Goal: Transaction & Acquisition: Subscribe to service/newsletter

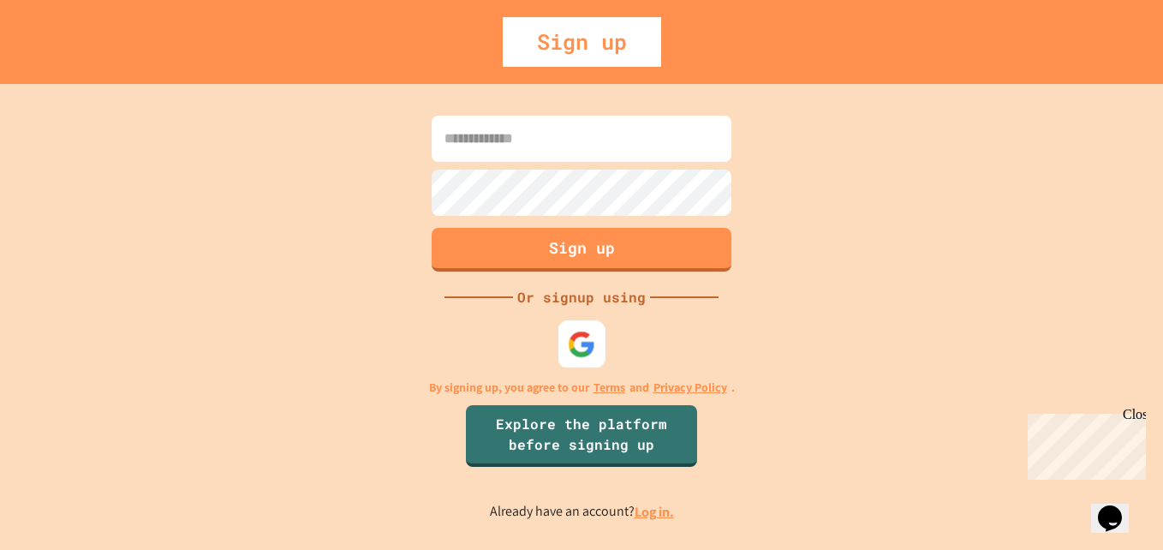
click at [575, 348] on img at bounding box center [582, 345] width 28 height 28
click at [643, 510] on link "Log in." at bounding box center [653, 512] width 39 height 18
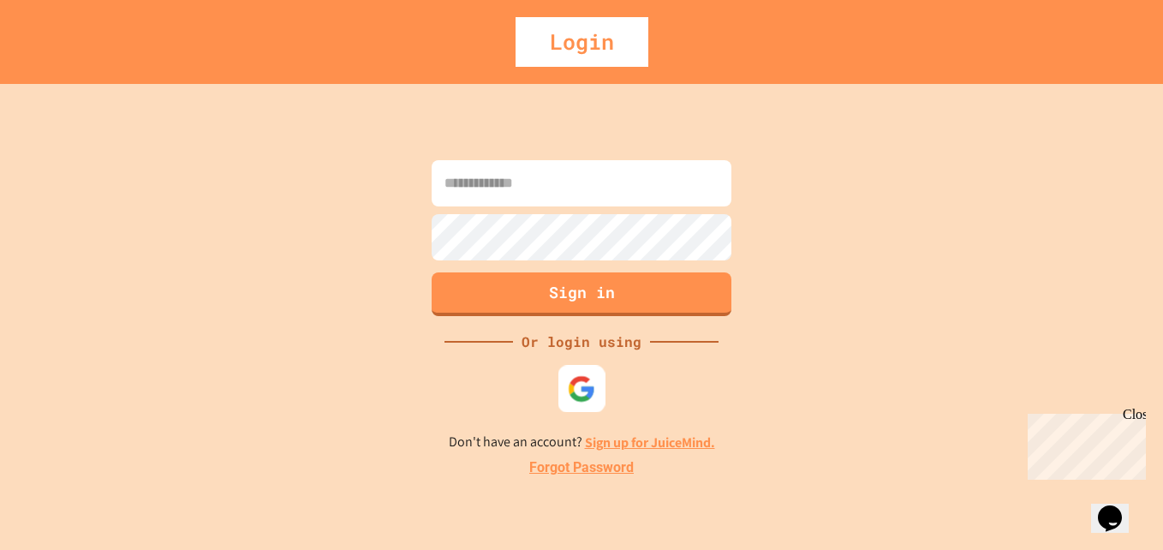
click at [576, 372] on div at bounding box center [581, 389] width 47 height 47
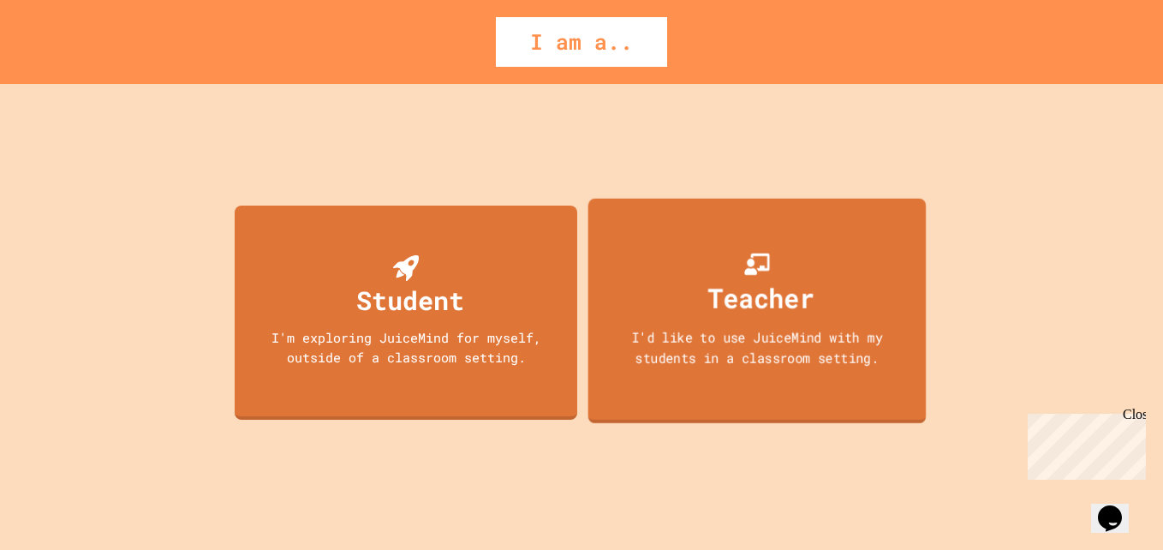
click at [721, 228] on div "Teacher I'd like to use JuiceMind with my students in a classroom setting." at bounding box center [757, 311] width 338 height 225
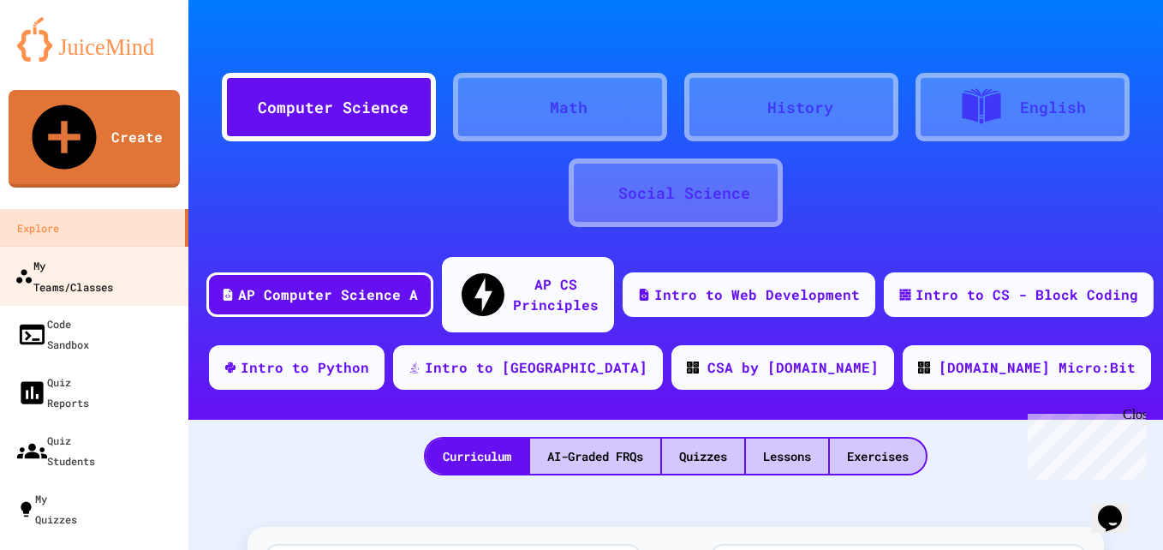
click at [75, 254] on div "My Teams/Classes" at bounding box center [64, 275] width 98 height 42
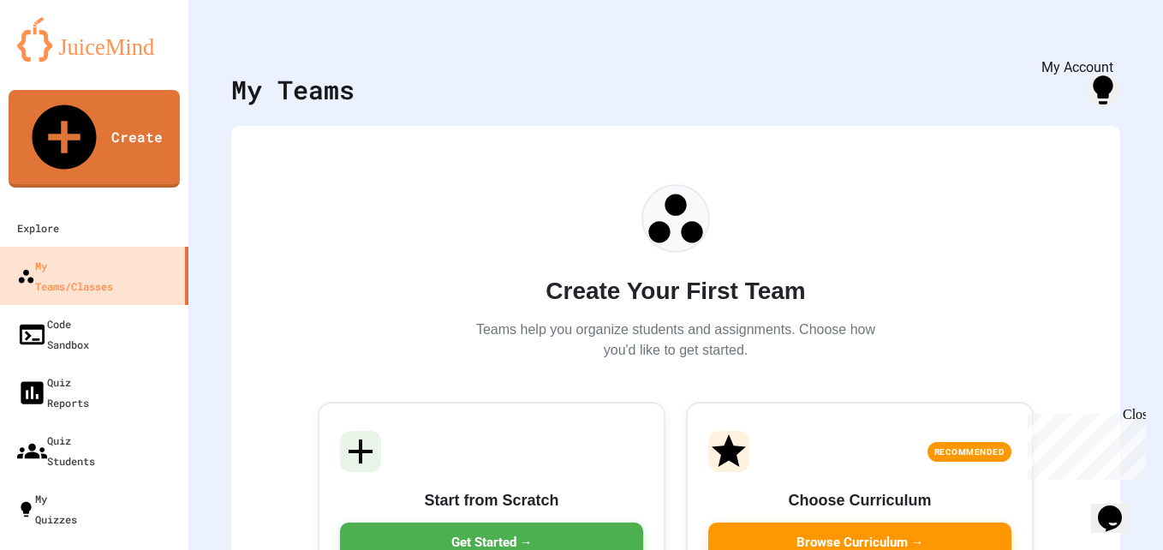
click at [1111, 42] on icon "My Account" at bounding box center [1111, 42] width 0 height 0
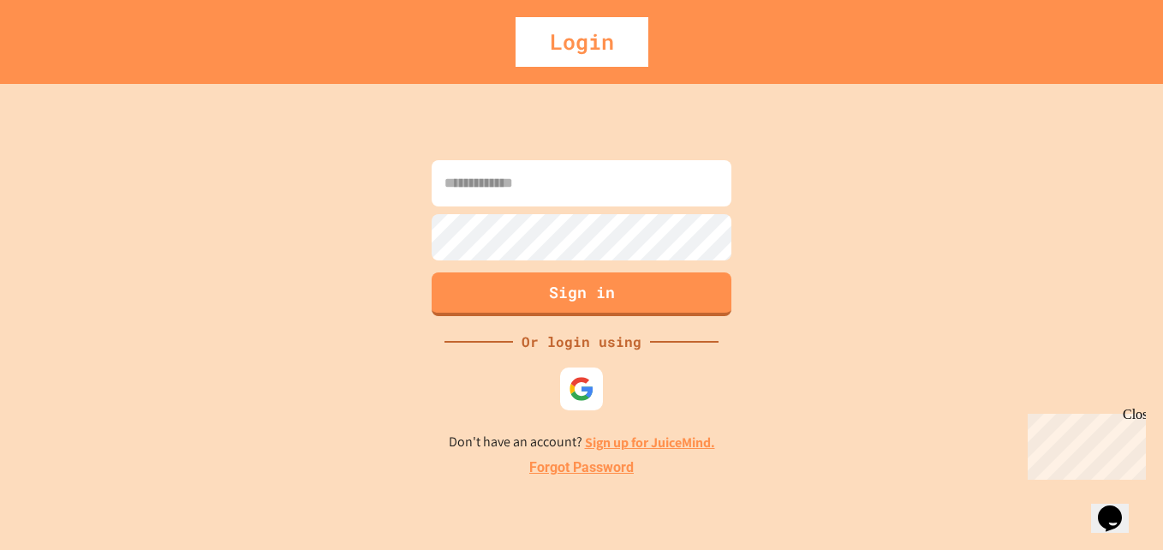
click at [670, 190] on input at bounding box center [582, 183] width 300 height 46
type input "**********"
click at [629, 301] on button "Sign in" at bounding box center [582, 292] width 306 height 45
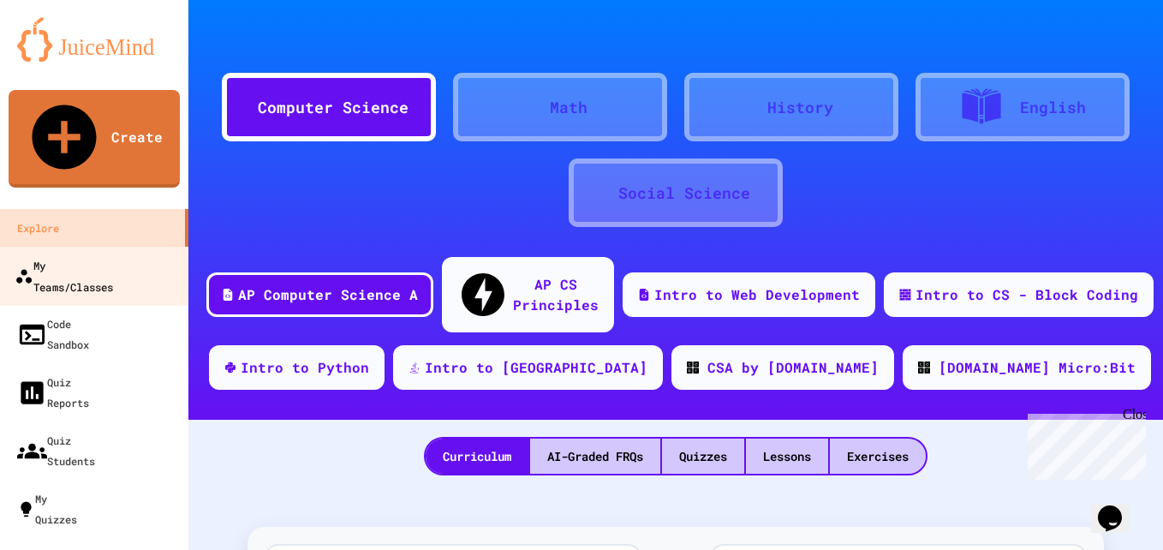
click at [88, 254] on div "My Teams/Classes" at bounding box center [64, 275] width 98 height 42
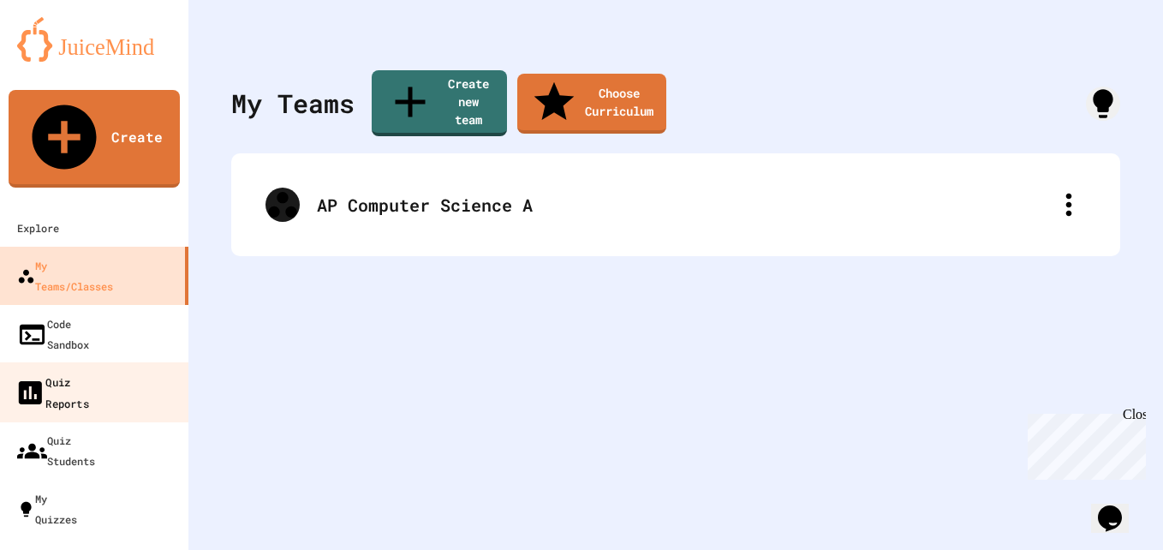
click at [89, 371] on div "Quiz Reports" at bounding box center [52, 392] width 74 height 42
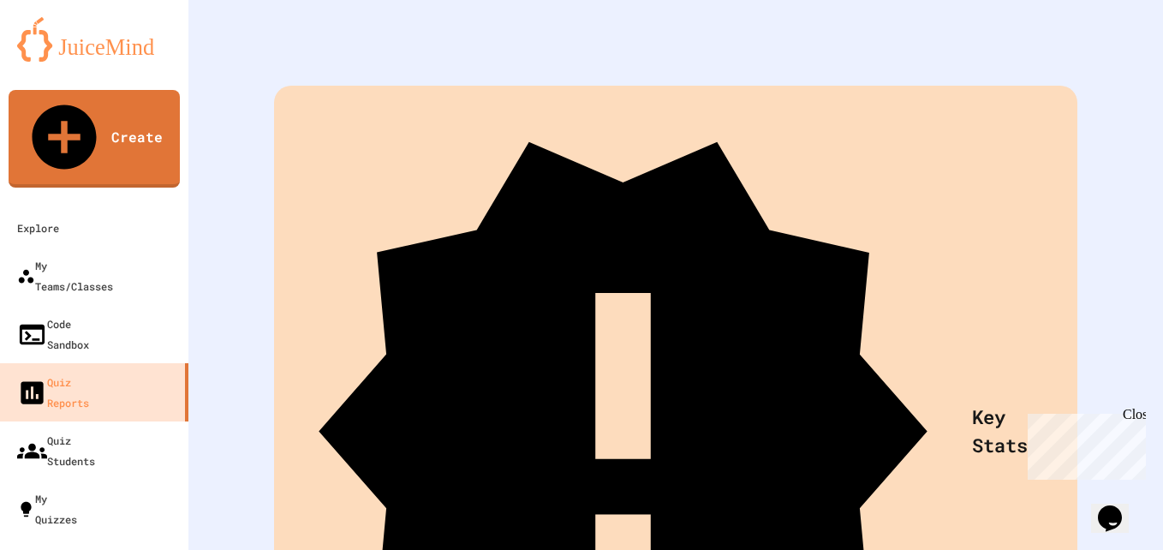
scroll to position [98, 0]
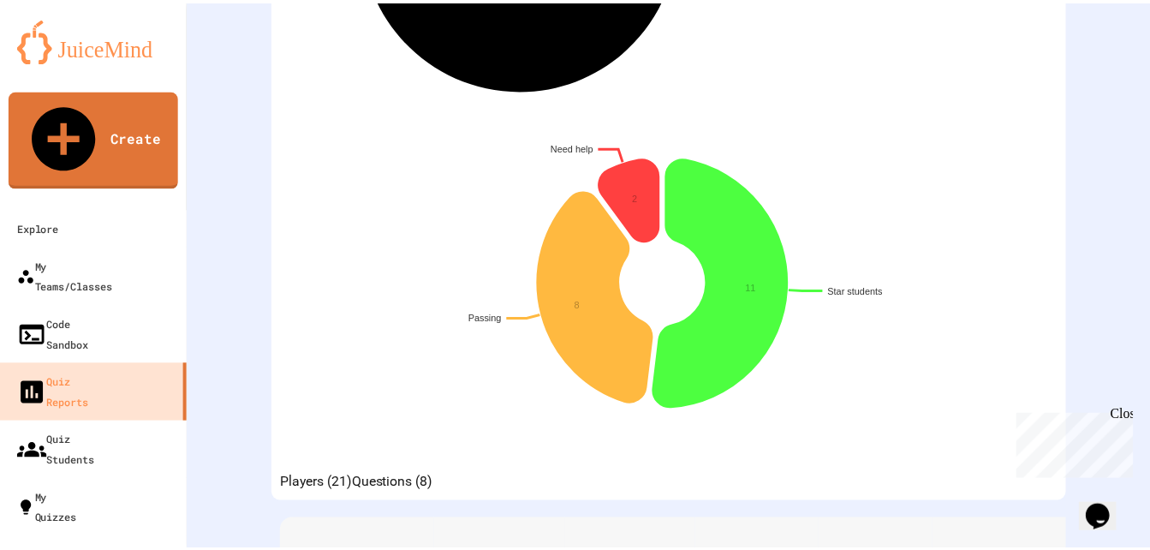
scroll to position [610, 0]
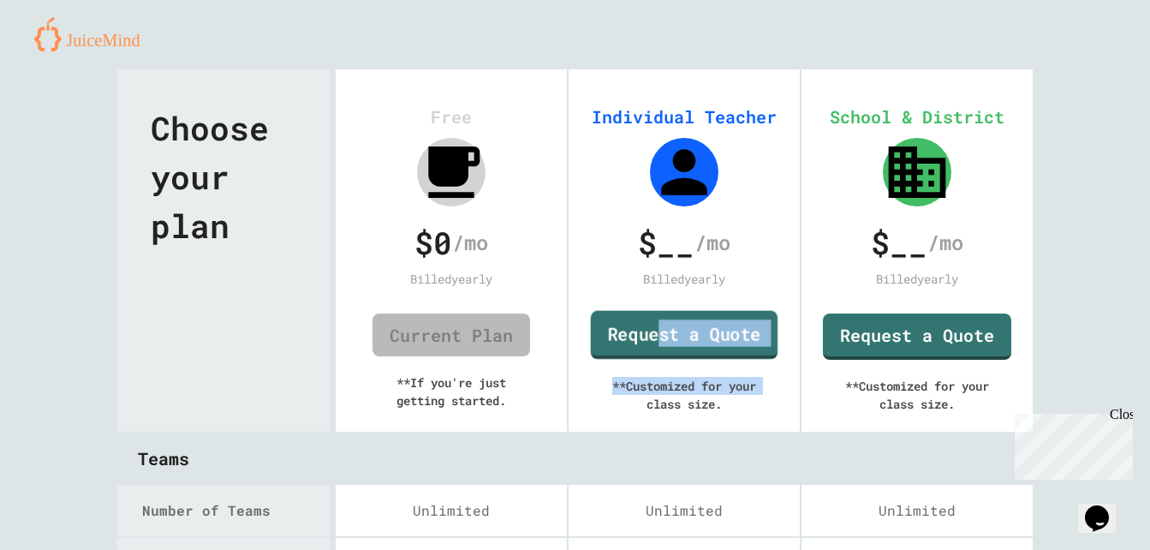
drag, startPoint x: 567, startPoint y: 419, endPoint x: 643, endPoint y: 342, distance: 108.4
click at [643, 342] on div "Individual Teacher $ __ /mo Billed yearly Request a Quote ** Customized for you…" at bounding box center [684, 250] width 231 height 362
click at [643, 342] on link "Request a Quote" at bounding box center [684, 336] width 188 height 46
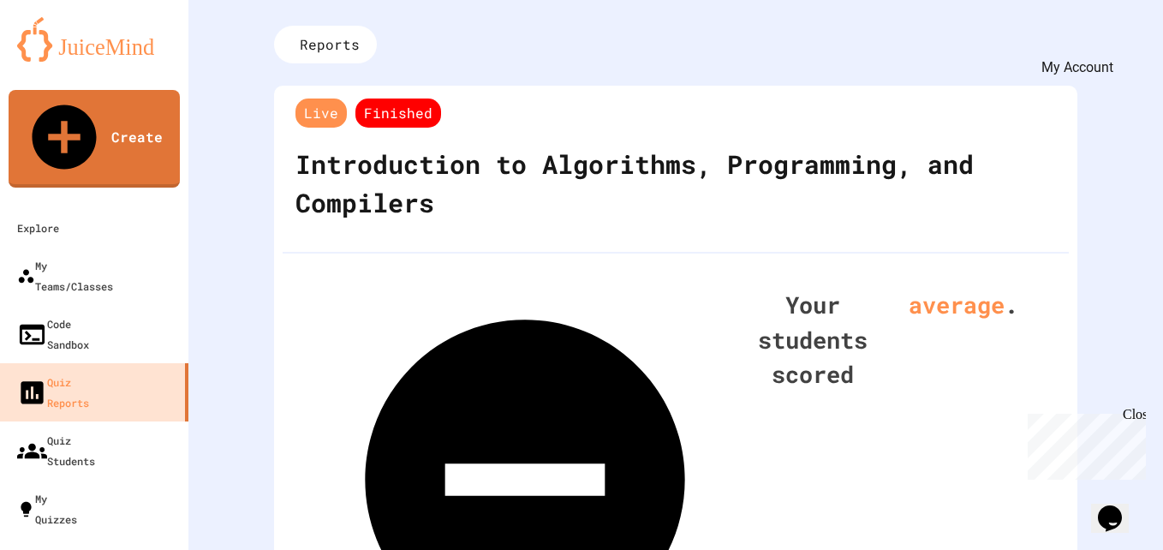
click at [1111, 42] on icon "My Account" at bounding box center [1111, 42] width 0 height 0
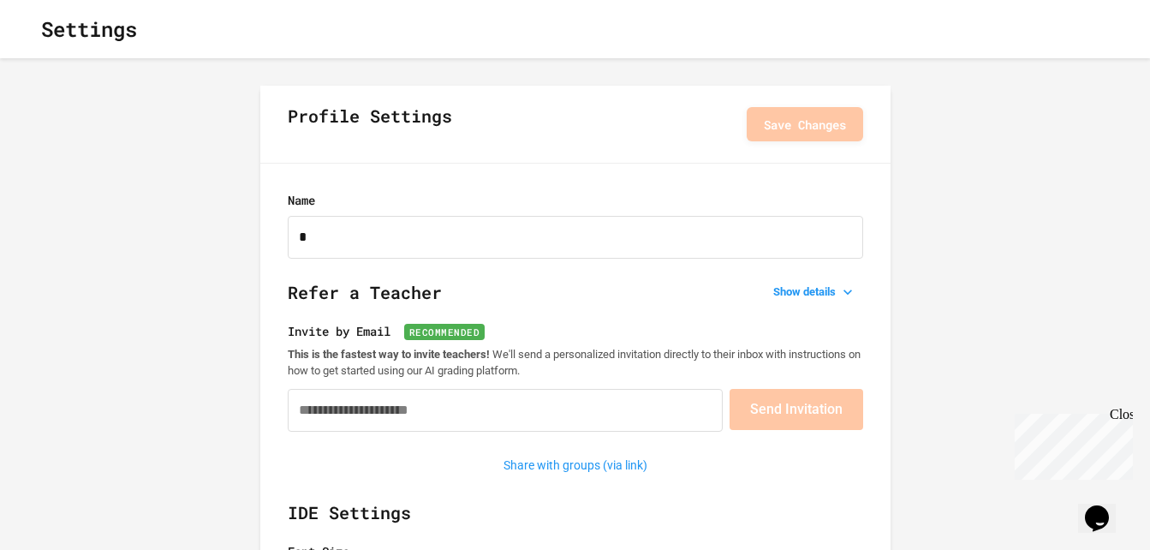
click at [27, 29] on icon "button" at bounding box center [27, 29] width 0 height 0
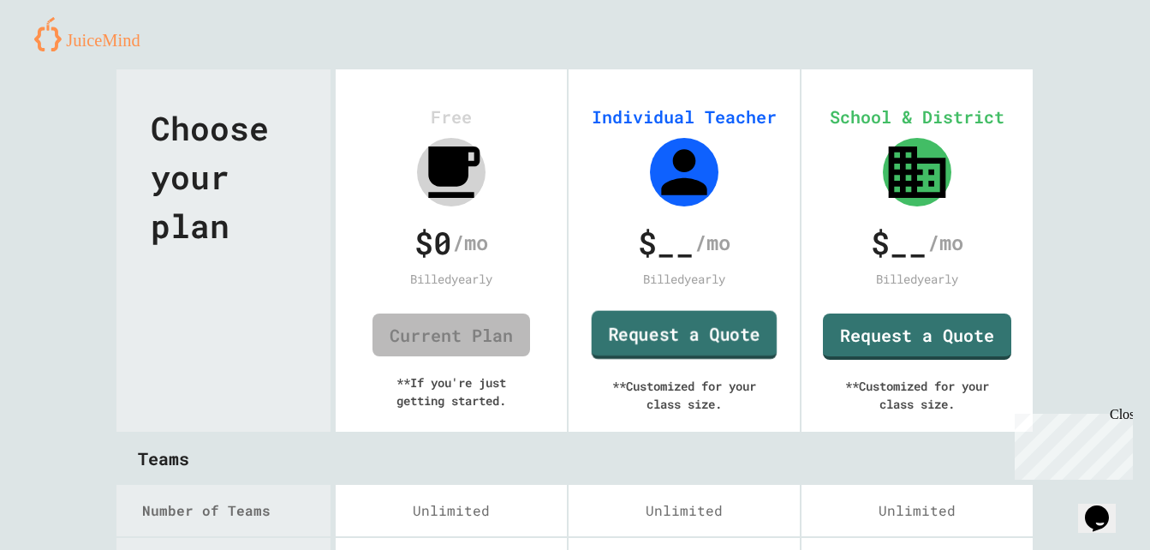
click at [646, 337] on link "Request a Quote" at bounding box center [685, 335] width 186 height 49
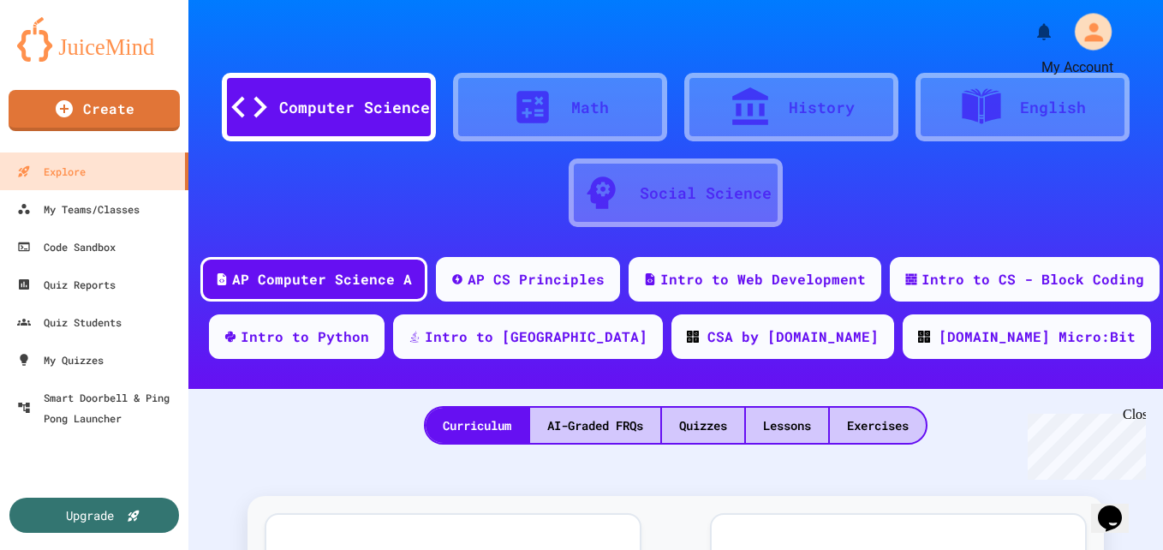
click at [1093, 30] on icon "My Account" at bounding box center [1092, 31] width 27 height 27
click at [1093, 549] on div at bounding box center [581, 550] width 1163 height 0
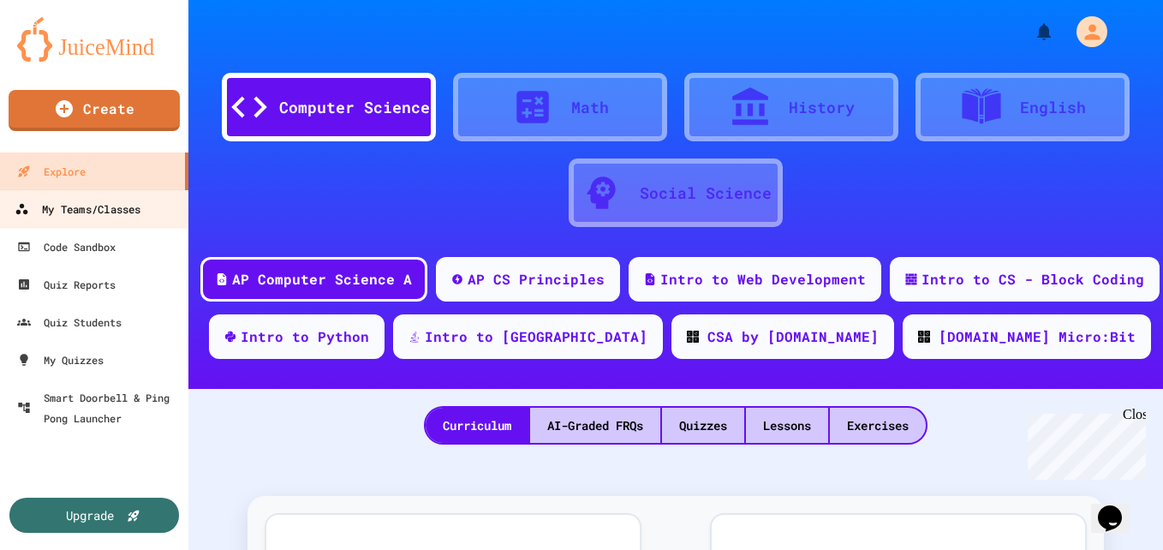
click at [110, 224] on link "My Teams/Classes" at bounding box center [94, 208] width 194 height 39
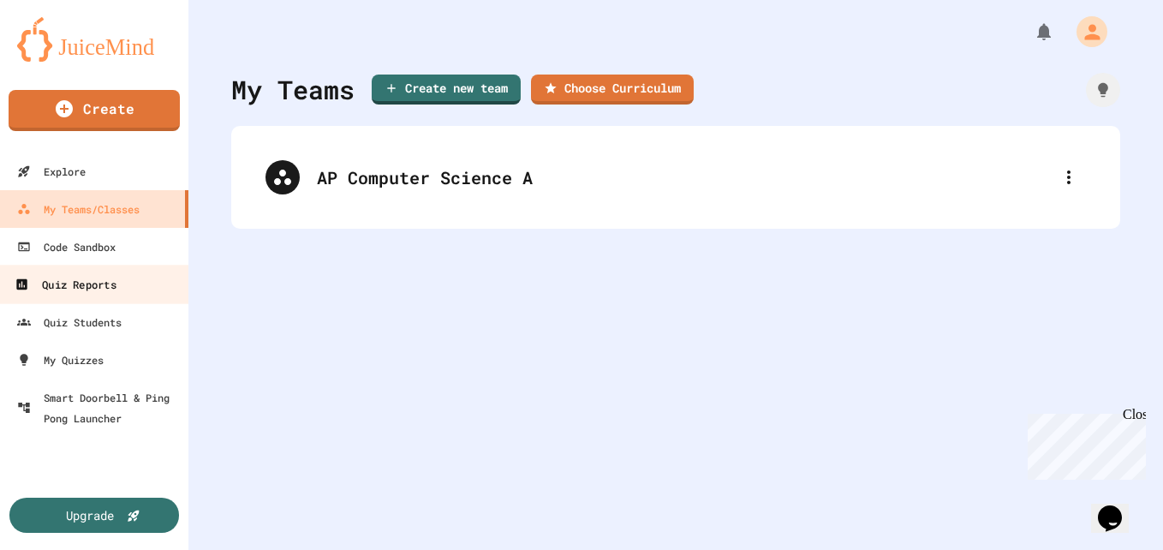
click at [111, 295] on div "Quiz Reports" at bounding box center [65, 284] width 101 height 21
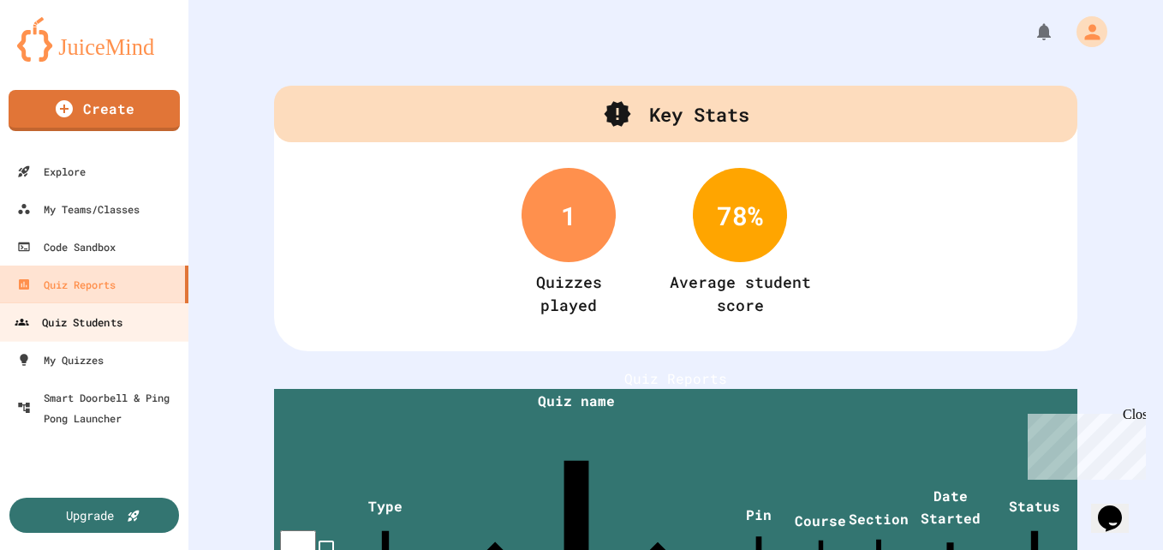
click at [130, 325] on link "Quiz Students" at bounding box center [94, 321] width 194 height 39
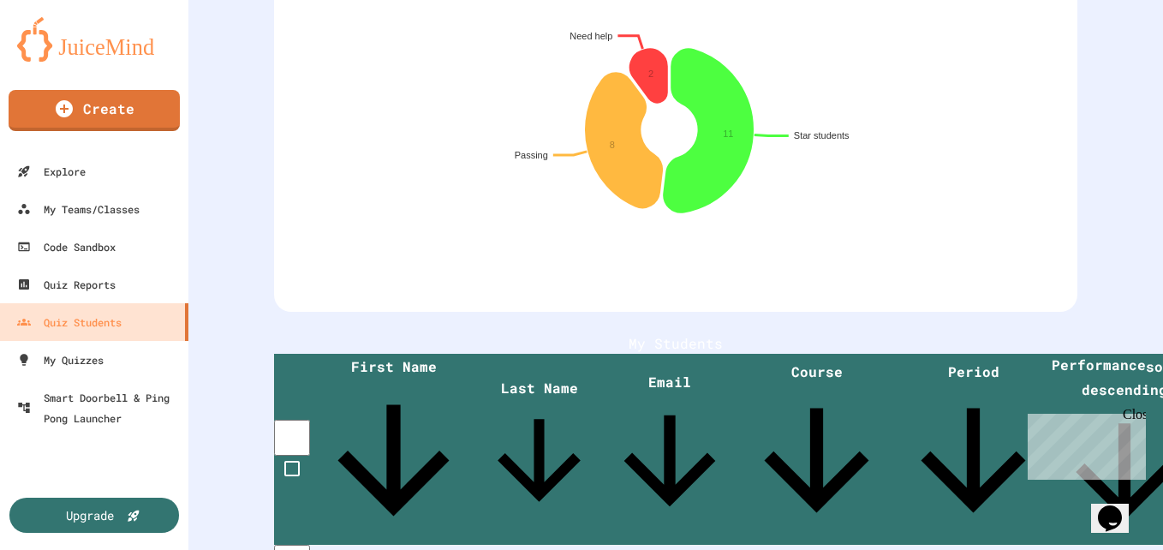
scroll to position [193, 0]
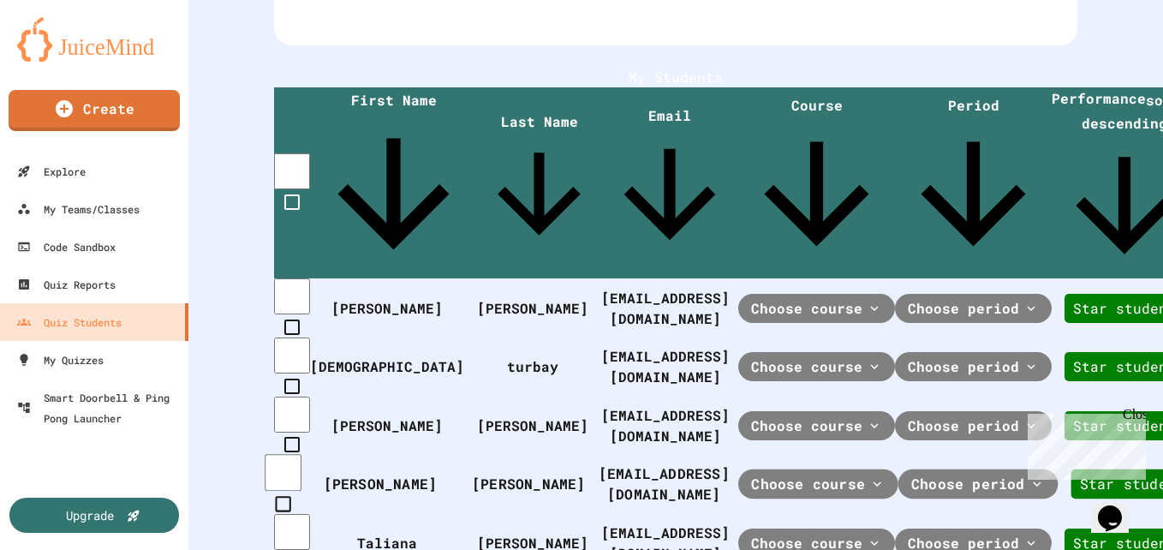
scroll to position [0, 1]
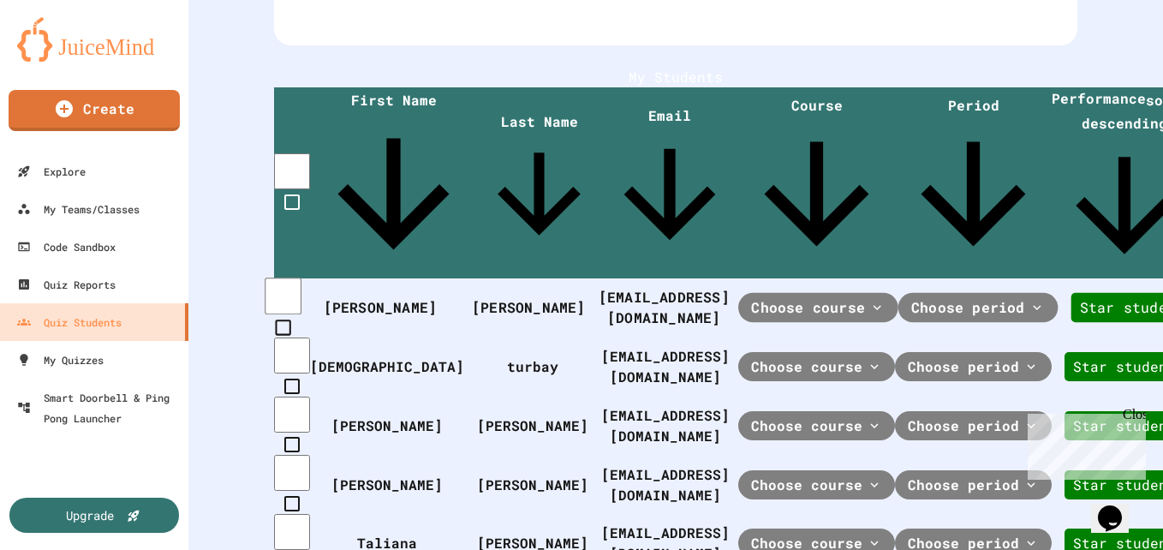
click at [599, 287] on div "e8dmolina@colsanjose.edu.co" at bounding box center [669, 308] width 140 height 42
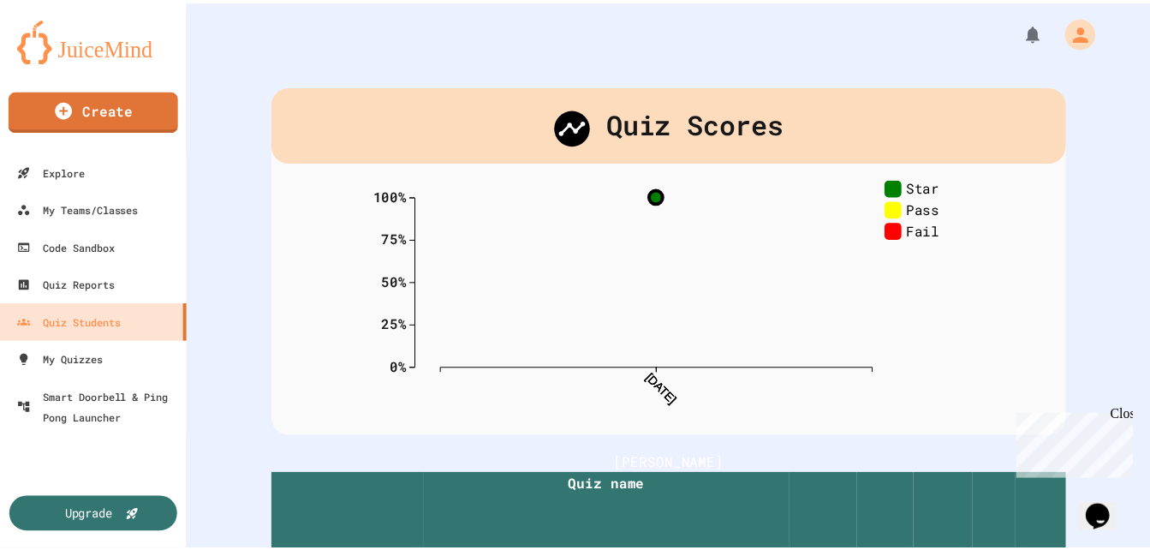
scroll to position [337, 0]
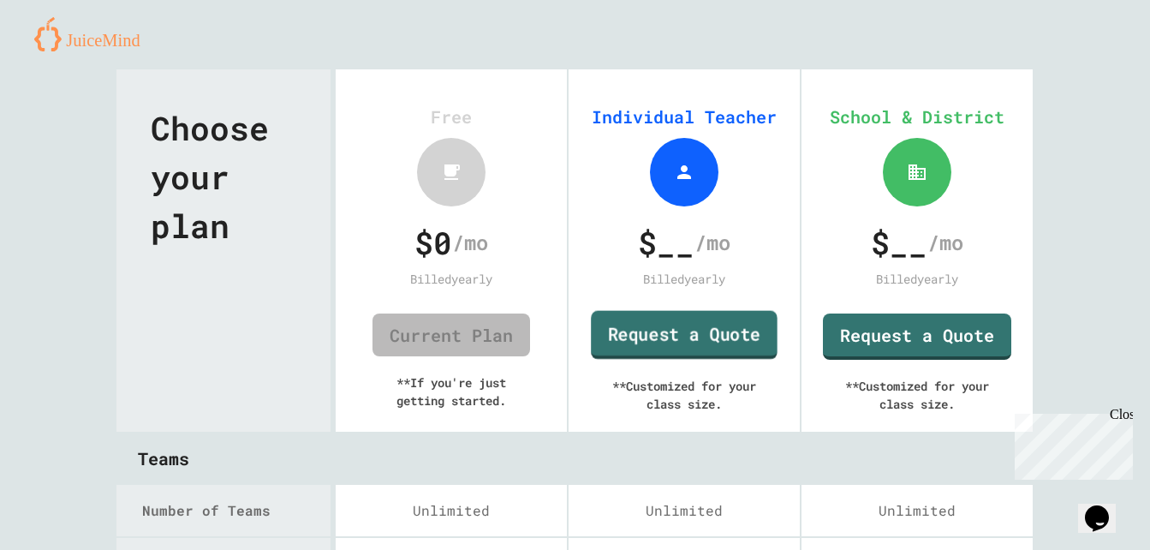
click at [669, 333] on link "Request a Quote" at bounding box center [684, 335] width 187 height 49
click at [646, 335] on link "Request a Quote" at bounding box center [684, 335] width 185 height 49
